Goal: Task Accomplishment & Management: Manage account settings

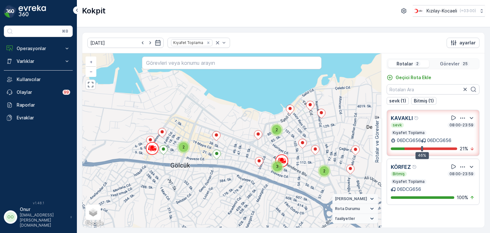
drag, startPoint x: 115, startPoint y: 143, endPoint x: 192, endPoint y: 164, distance: 80.0
click at [192, 164] on div "2 2 2 2 3 + − Uydu Yol haritası Arazi Karışık Leaflet Klavye kısayolları Harita…" at bounding box center [231, 140] width 299 height 174
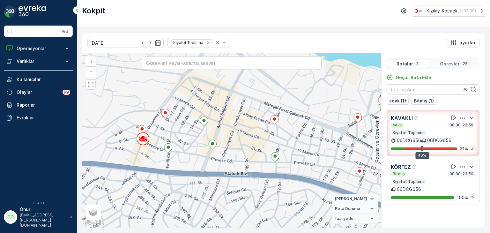
click at [455, 63] on p "Görevler" at bounding box center [450, 64] width 20 height 6
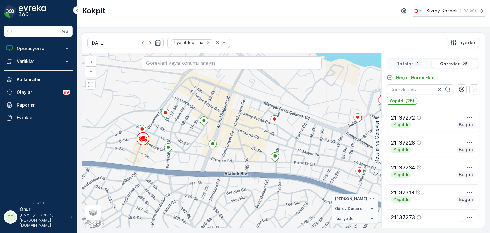
click at [423, 65] on div "Rotalar 2" at bounding box center [408, 64] width 41 height 8
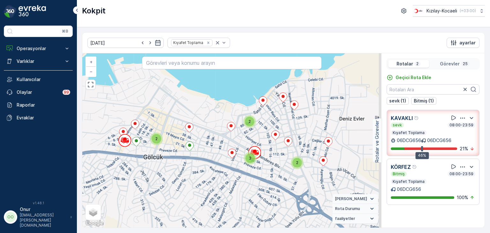
drag, startPoint x: 263, startPoint y: 170, endPoint x: 222, endPoint y: 169, distance: 41.2
click at [222, 169] on div "2 2 2 2 3 + − Uydu Yol haritası Arazi Karışık Leaflet Klavye kısayolları Harita…" at bounding box center [231, 140] width 299 height 174
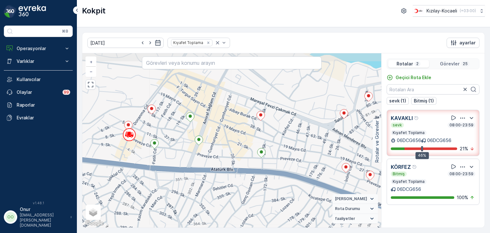
drag, startPoint x: 162, startPoint y: 159, endPoint x: 203, endPoint y: 172, distance: 43.2
click at [203, 172] on div "+ − Uydu Yol haritası Arazi Karışık Leaflet Klavye kısayolları Harita Verileri …" at bounding box center [231, 140] width 299 height 174
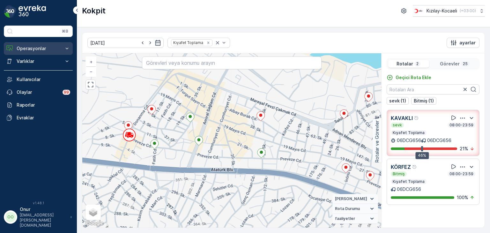
click at [36, 50] on p "Operasyonlar" at bounding box center [38, 48] width 43 height 6
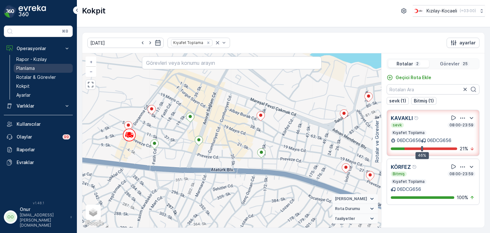
click at [29, 67] on p "Planlama" at bounding box center [25, 68] width 19 height 6
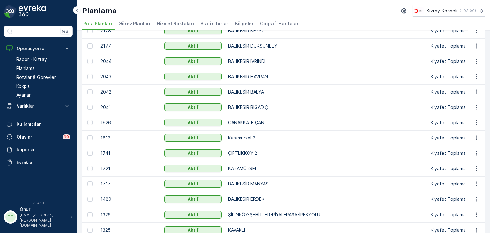
scroll to position [19, 0]
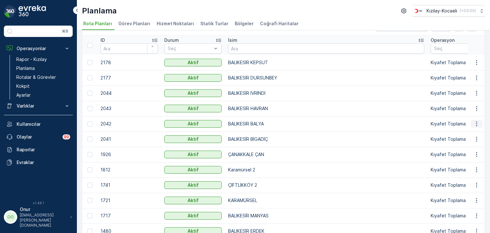
click at [477, 123] on icon "button" at bounding box center [476, 124] width 6 height 6
click at [471, 131] on span "Rota Planını Düzenle" at bounding box center [465, 133] width 44 height 6
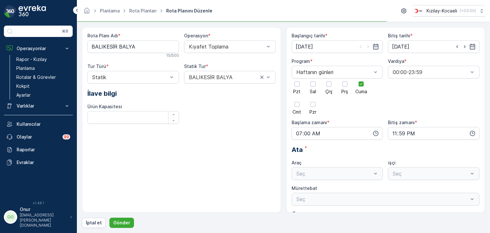
type input "28.02.2025"
type input "01.02.2029"
type input "07:00"
type input "23:59"
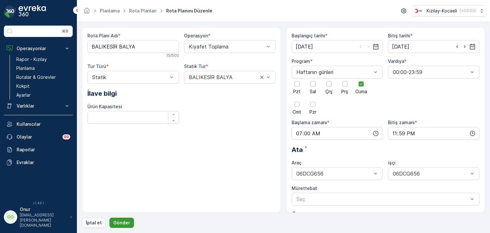
click at [126, 223] on p "Gönder" at bounding box center [121, 222] width 17 height 6
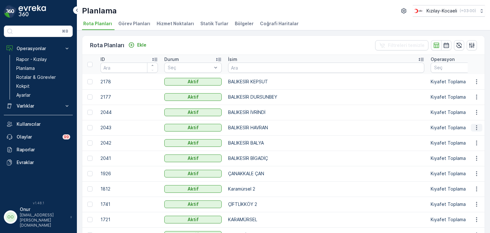
click at [473, 129] on icon "button" at bounding box center [476, 127] width 6 height 6
click at [469, 134] on span "Rota Planını Düzenle" at bounding box center [465, 137] width 44 height 6
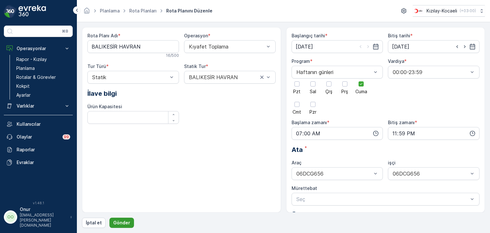
click at [122, 220] on p "Gönder" at bounding box center [121, 222] width 17 height 6
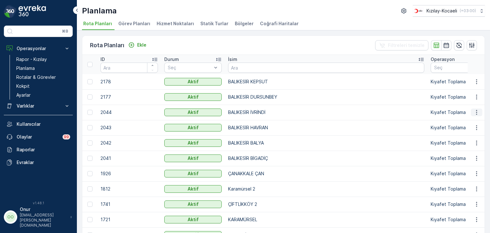
click at [476, 112] on icon "button" at bounding box center [476, 112] width 6 height 6
click at [469, 119] on span "Rota Planını Düzenle" at bounding box center [465, 121] width 44 height 6
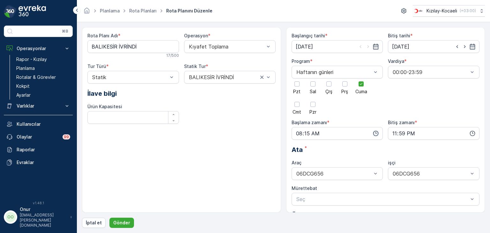
click at [375, 135] on icon "button" at bounding box center [375, 133] width 5 height 5
click at [301, 152] on div "08" at bounding box center [298, 153] width 11 height 9
click at [312, 143] on span "00" at bounding box center [312, 145] width 6 height 6
type input "08:00"
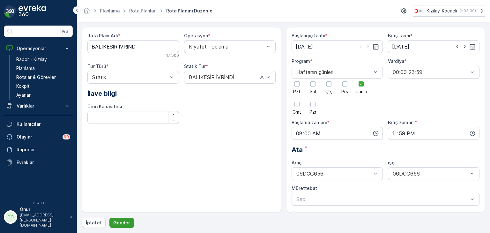
click at [122, 222] on p "Gönder" at bounding box center [121, 222] width 17 height 6
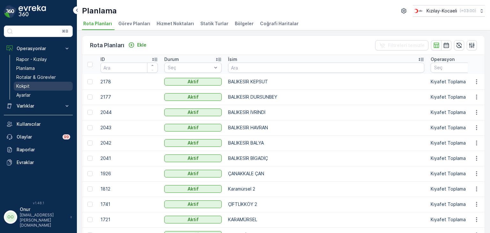
click at [18, 87] on p "Kokpit" at bounding box center [22, 86] width 13 height 6
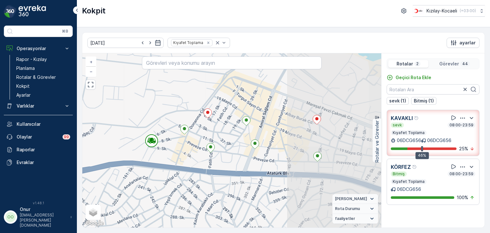
drag, startPoint x: 297, startPoint y: 177, endPoint x: 164, endPoint y: 158, distance: 134.7
click at [164, 158] on div "+ − Uydu Yol haritası Arazi Karışık Leaflet Klavye kısayolları Harita Verileri …" at bounding box center [231, 140] width 299 height 174
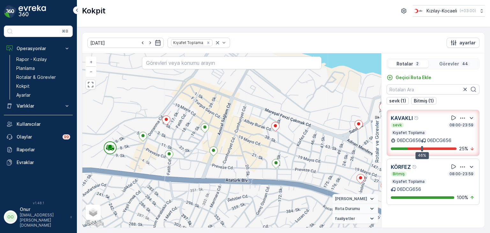
drag, startPoint x: 255, startPoint y: 174, endPoint x: 264, endPoint y: 173, distance: 9.3
click at [266, 172] on div "+ − Uydu Yol haritası Arazi Karışık Leaflet Klavye kısayolları Harita Verileri …" at bounding box center [231, 140] width 299 height 174
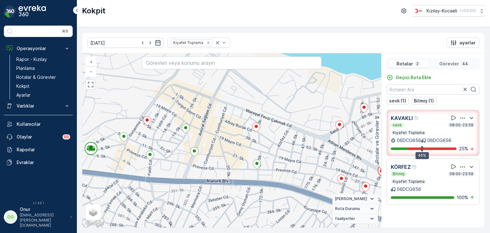
drag, startPoint x: 262, startPoint y: 165, endPoint x: 243, endPoint y: 166, distance: 18.8
click at [243, 166] on div "+ − Uydu Yol haritası Arazi Karışık Leaflet Klavye kısayolları Harita Verileri …" at bounding box center [231, 140] width 299 height 174
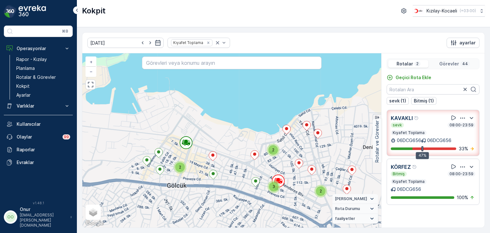
drag, startPoint x: 239, startPoint y: 176, endPoint x: 209, endPoint y: 167, distance: 31.8
click at [209, 167] on div "2 2 2 2 3 + − Uydu Yol haritası Arazi Karışık Leaflet Klavye kısayolları Harita…" at bounding box center [231, 140] width 299 height 174
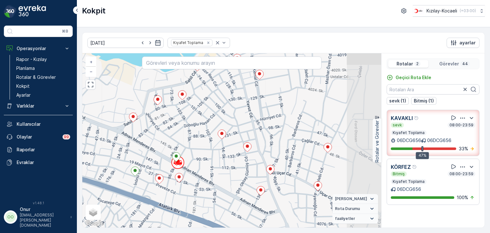
drag, startPoint x: 297, startPoint y: 189, endPoint x: 211, endPoint y: 177, distance: 87.2
click at [211, 177] on div "+ − Uydu Yol haritası Arazi Karışık Leaflet Klavye kısayolları Harita Verileri …" at bounding box center [231, 140] width 299 height 174
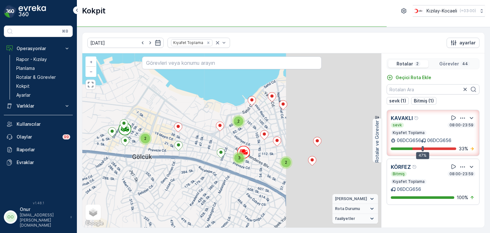
drag, startPoint x: 282, startPoint y: 190, endPoint x: 170, endPoint y: 153, distance: 118.1
click at [170, 153] on div "2 2 2 2 3 + − Uydu Yol haritası Arazi Karışık Leaflet Klavye kısayolları Harita…" at bounding box center [231, 140] width 299 height 174
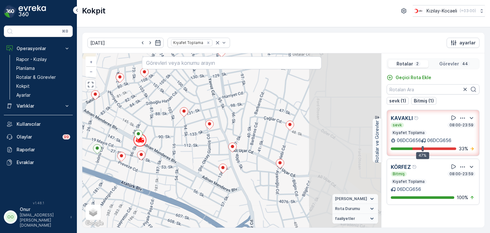
drag, startPoint x: 254, startPoint y: 157, endPoint x: 169, endPoint y: 155, distance: 84.5
click at [169, 155] on div "+ − Uydu Yol haritası Arazi Karışık Leaflet Klavye kısayolları Harita Verileri …" at bounding box center [231, 140] width 299 height 174
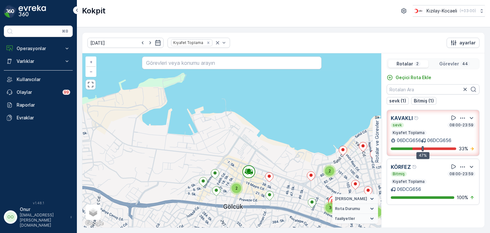
drag, startPoint x: 217, startPoint y: 186, endPoint x: 203, endPoint y: 105, distance: 81.8
click at [203, 105] on div "2 2 2 3 2 + − Uydu Yol haritası Arazi Karışık Leaflet Klavye kısayolları Harita…" at bounding box center [231, 140] width 299 height 174
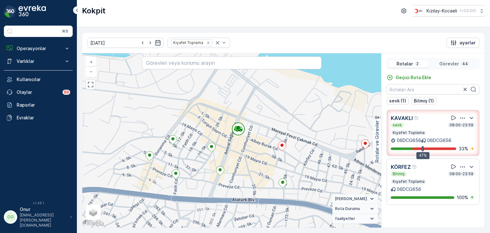
drag, startPoint x: 256, startPoint y: 147, endPoint x: 242, endPoint y: 154, distance: 15.4
click at [242, 154] on div "+ − Uydu Yol haritası Arazi Karışık Leaflet Klavye kısayolları Harita Verileri …" at bounding box center [231, 140] width 299 height 174
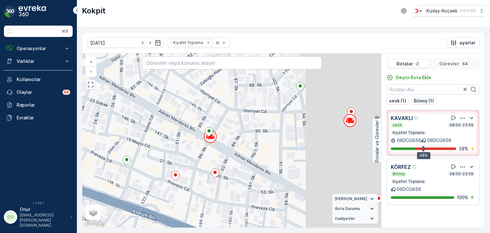
drag, startPoint x: 300, startPoint y: 125, endPoint x: 207, endPoint y: 157, distance: 98.9
click at [207, 157] on div "+ − Uydu Yol haritası Arazi Karışık Leaflet Klavye kısayolları Harita Verileri …" at bounding box center [231, 140] width 299 height 174
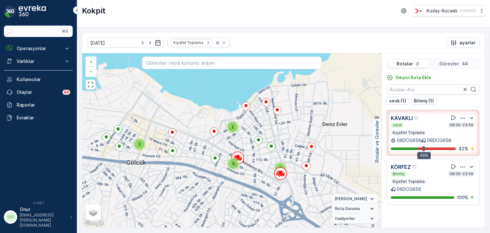
drag, startPoint x: 156, startPoint y: 159, endPoint x: 181, endPoint y: 157, distance: 25.2
click at [181, 157] on div "2 2 2 2 3 + − Uydu Yol haritası Arazi Karışık Leaflet Klavye kısayolları Harita…" at bounding box center [231, 140] width 299 height 174
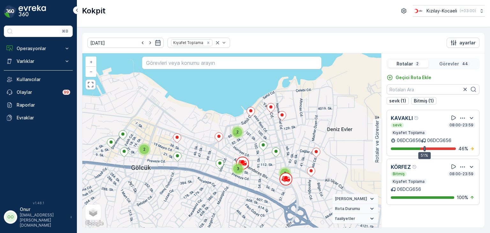
click at [157, 115] on div "2 2 2 2 3 21137251 + − Uydu Yol haritası Arazi Karışık Leaflet Klavye kısayolla…" at bounding box center [231, 140] width 299 height 174
